Goal: Task Accomplishment & Management: Manage account settings

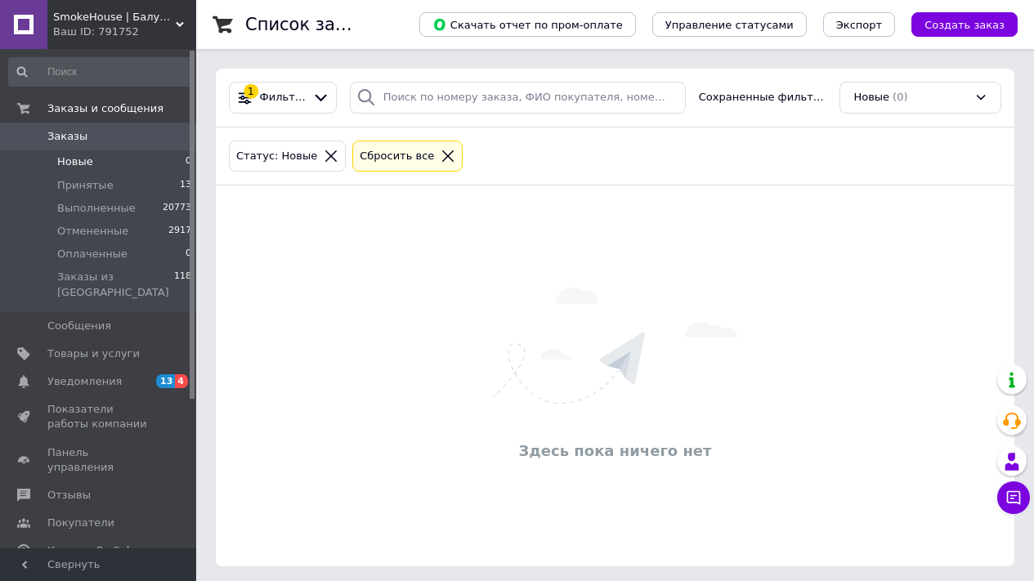
click at [134, 156] on li "Новые 0" at bounding box center [100, 161] width 201 height 23
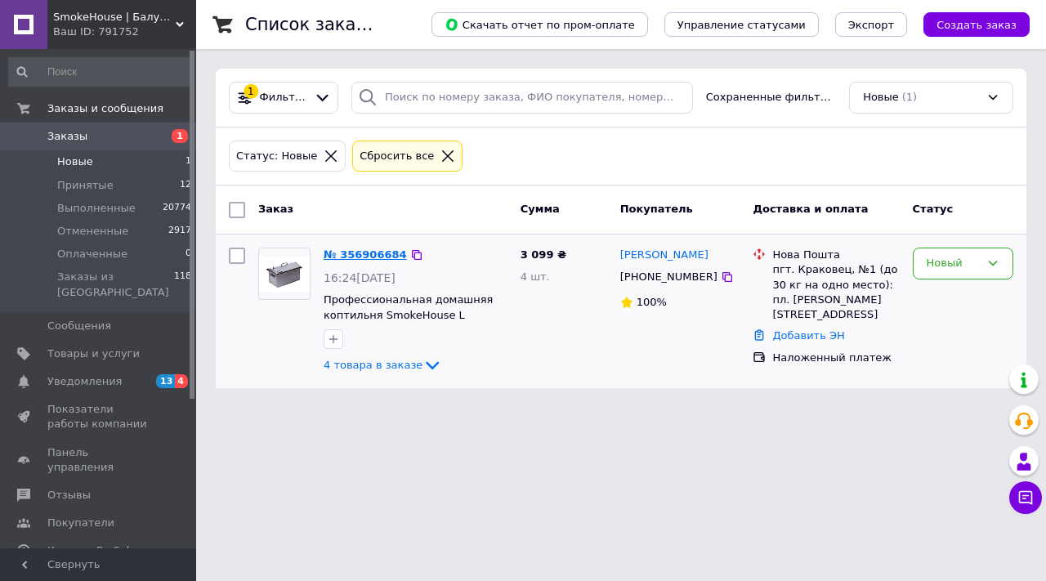
click at [345, 253] on link "№ 356906684" at bounding box center [365, 254] width 83 height 12
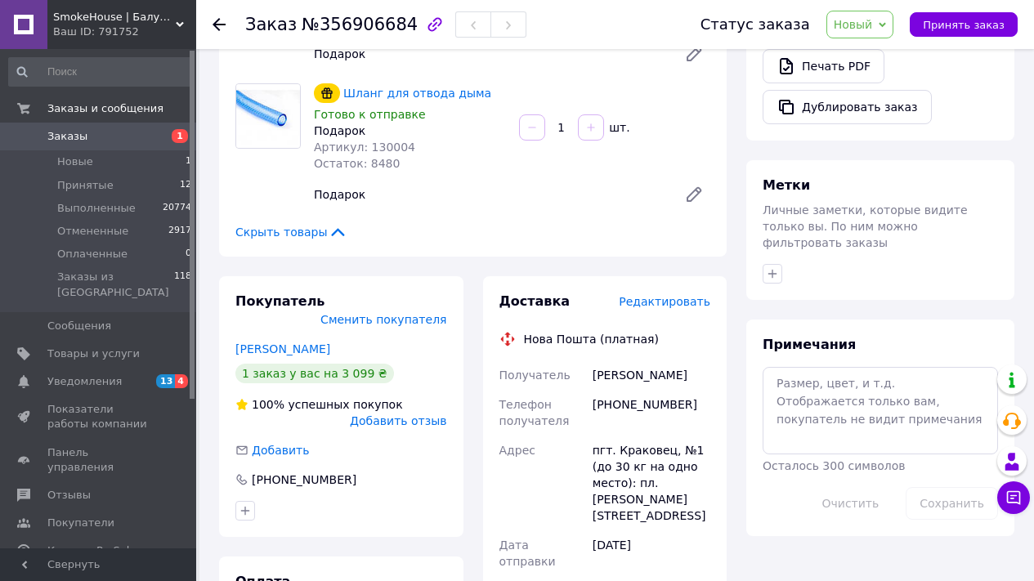
scroll to position [758, 0]
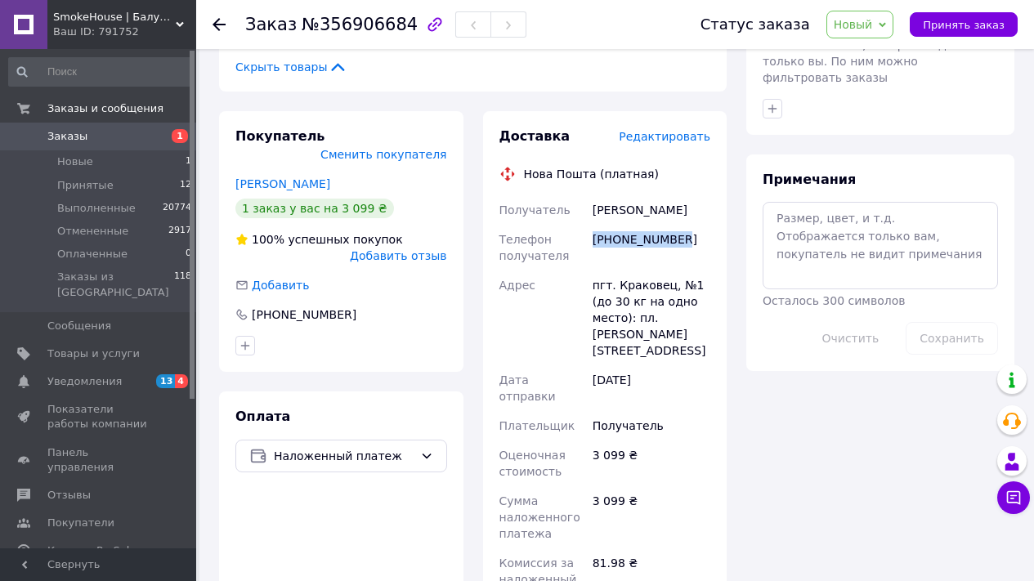
drag, startPoint x: 600, startPoint y: 225, endPoint x: 695, endPoint y: 222, distance: 95.6
click at [695, 225] on div "+380679042394" at bounding box center [651, 248] width 124 height 46
copy div "+380679042394"
click at [270, 177] on link "Маїк Тарас" at bounding box center [282, 183] width 95 height 13
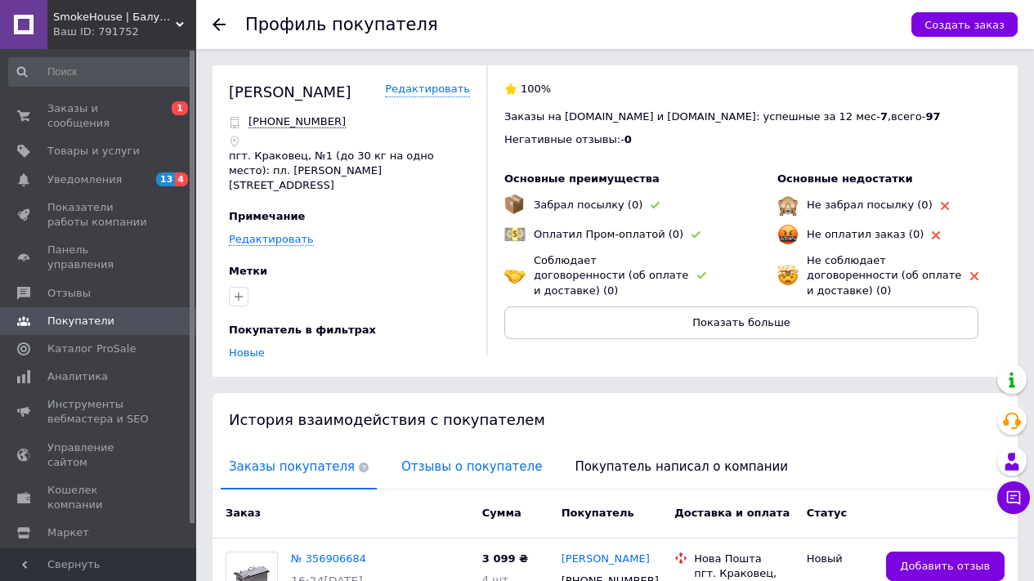
click at [437, 446] on span "Отзывы о покупателе" at bounding box center [471, 467] width 157 height 42
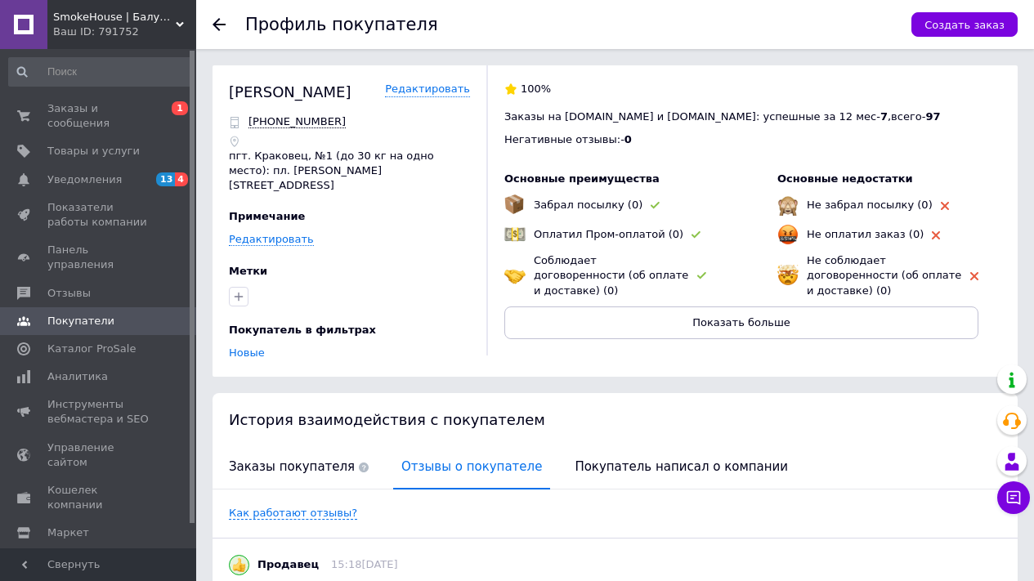
click at [220, 24] on use at bounding box center [218, 24] width 13 height 13
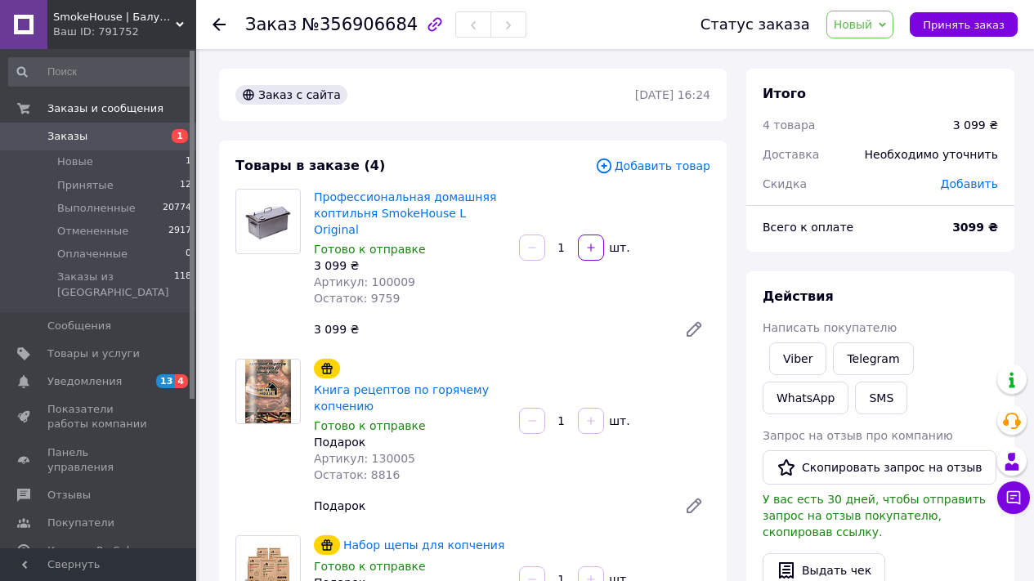
click at [879, 18] on span "Новый" at bounding box center [860, 25] width 68 height 28
click at [869, 114] on li "Отменен" at bounding box center [870, 106] width 87 height 25
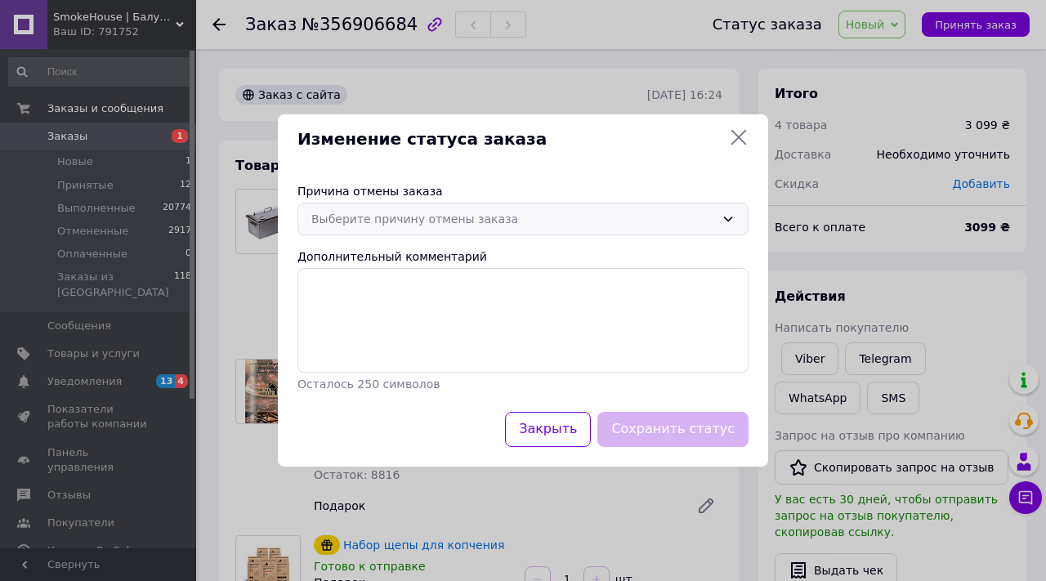
click at [561, 226] on div "Выберите причину отмены заказа" at bounding box center [513, 219] width 404 height 18
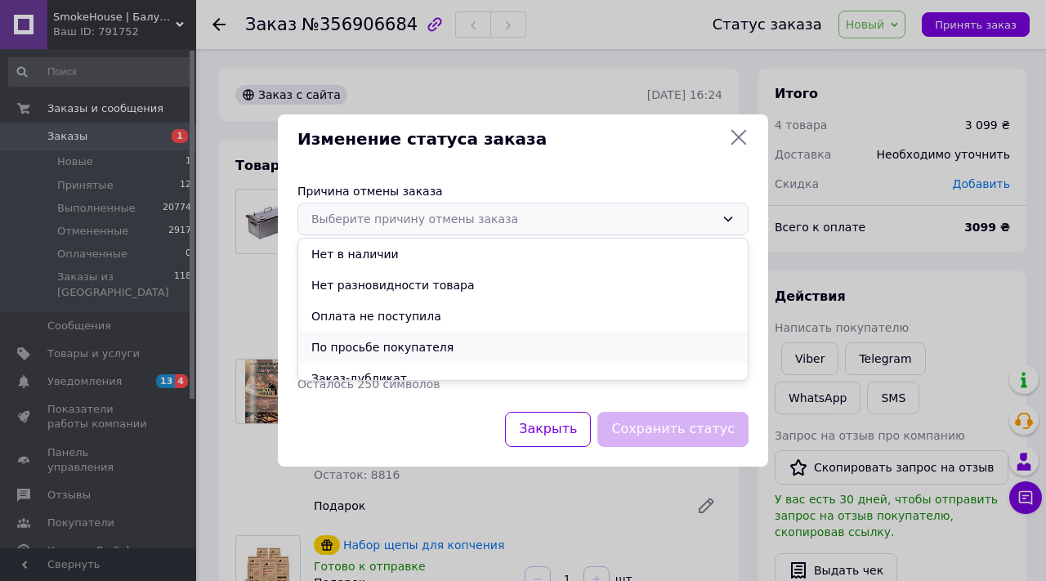
click at [489, 348] on li "По просьбе покупателя" at bounding box center [522, 347] width 449 height 31
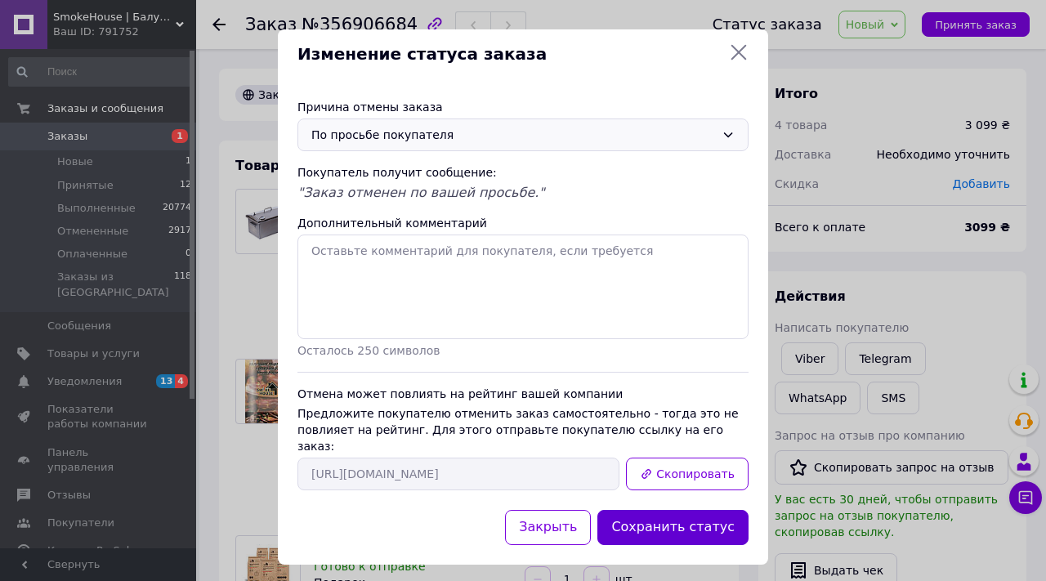
click at [715, 511] on button "Сохранить статус" at bounding box center [672, 527] width 151 height 35
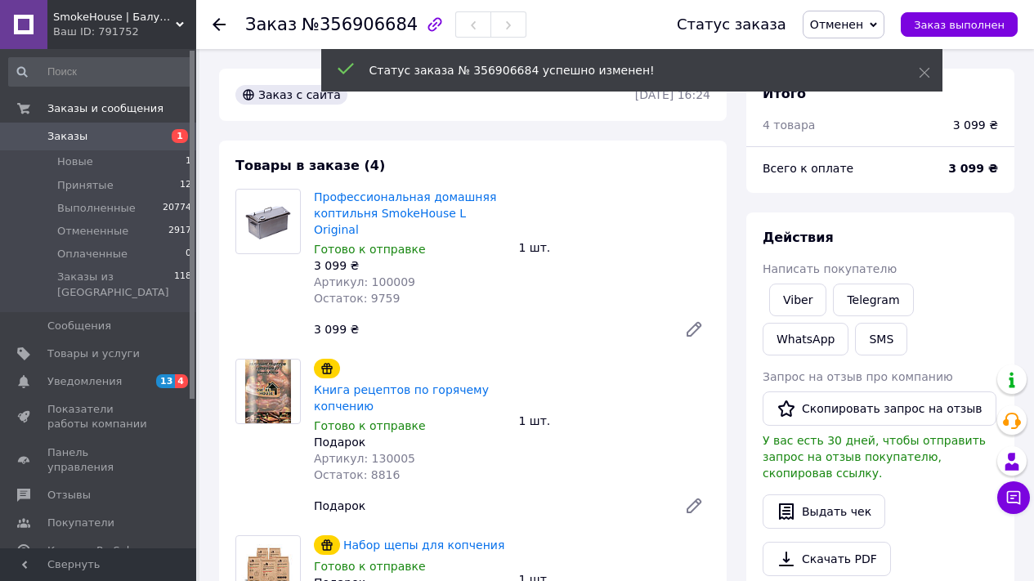
click at [215, 26] on icon at bounding box center [218, 24] width 13 height 13
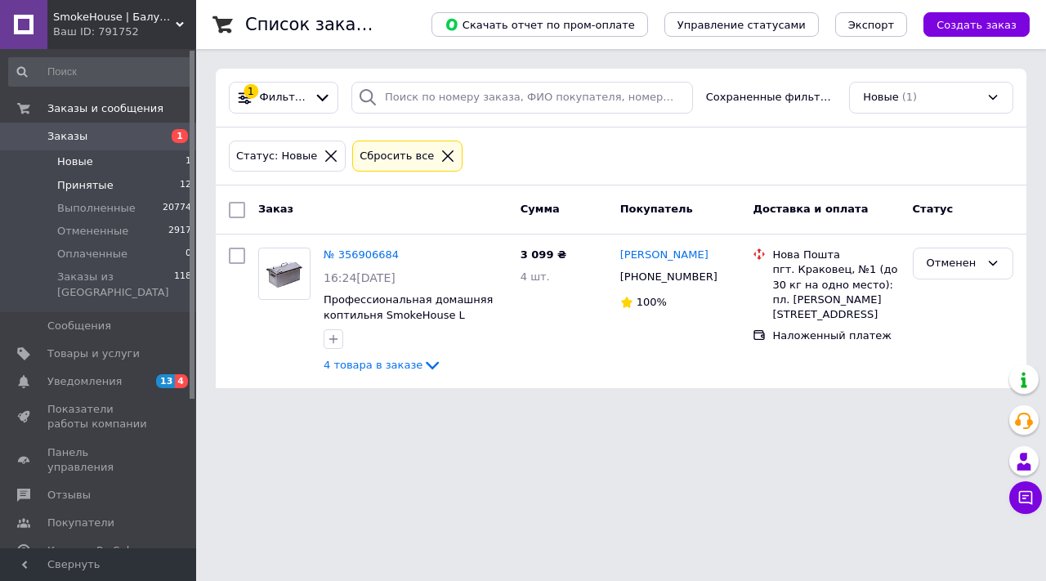
click at [150, 181] on li "Принятые 12" at bounding box center [100, 185] width 201 height 23
